Goal: Information Seeking & Learning: Understand process/instructions

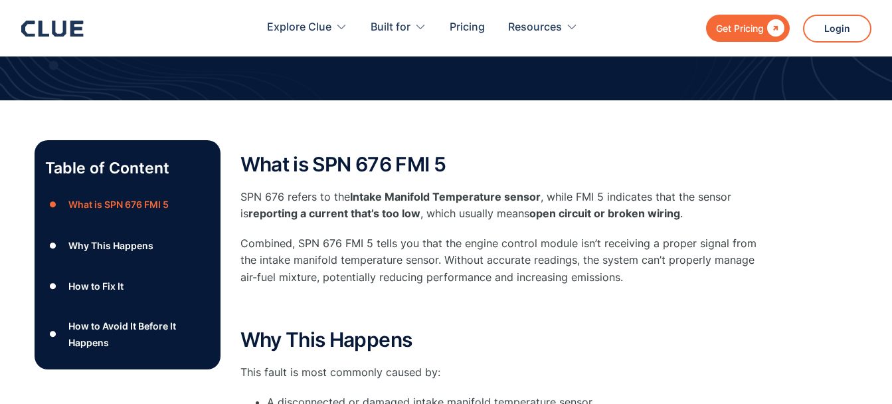
scroll to position [129, 0]
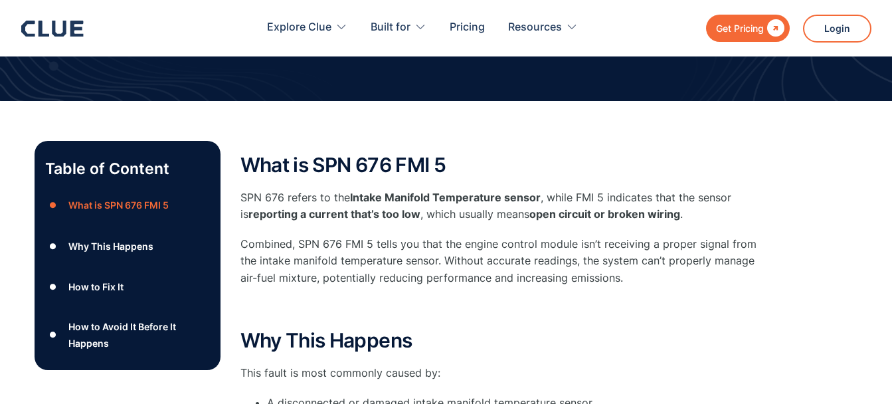
click at [442, 227] on div "What is SPN 676 FMI 5 SPN 676 refers to the Intake Manifold Temperature sensor …" at bounding box center [507, 235] width 532 height 162
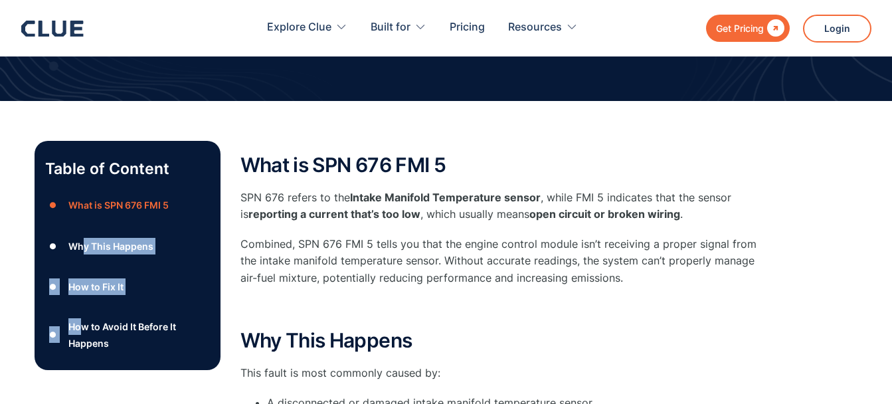
drag, startPoint x: 83, startPoint y: 315, endPoint x: 83, endPoint y: 298, distance: 17.3
click at [83, 298] on div "● What is SPN 676 FMI 5 ● Why This Happens ● How to Fix It ● How to Avoid It Be…" at bounding box center [127, 276] width 165 height 167
click at [83, 298] on div "● How to Fix It" at bounding box center [127, 289] width 165 height 31
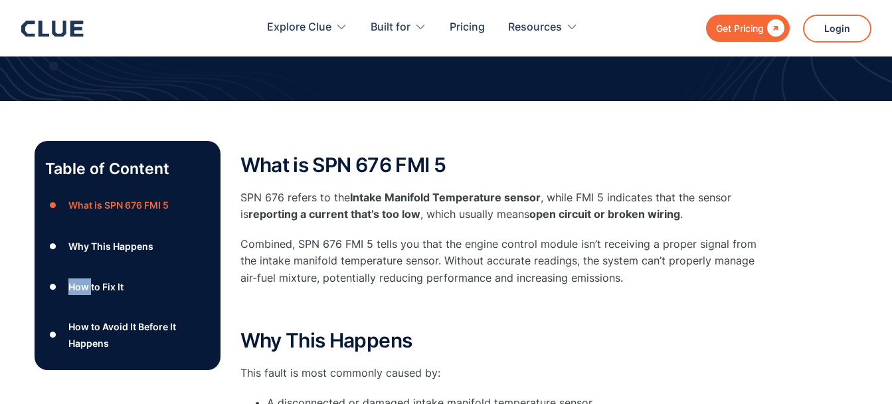
click at [83, 298] on div "● How to Fix It" at bounding box center [127, 289] width 165 height 31
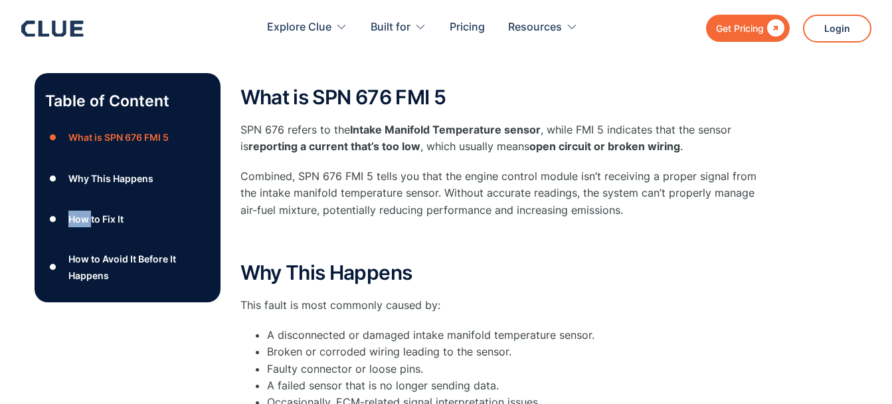
scroll to position [197, 0]
